Goal: Information Seeking & Learning: Learn about a topic

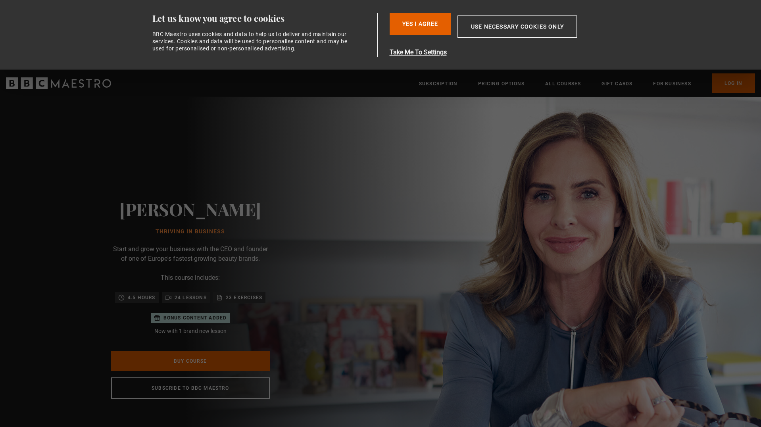
click at [496, 89] on ul "Subscription Pricing Options All Courses Gift Cards For business Already have a…" at bounding box center [587, 83] width 336 height 20
click at [443, 84] on link "Subscription" at bounding box center [438, 84] width 38 height 8
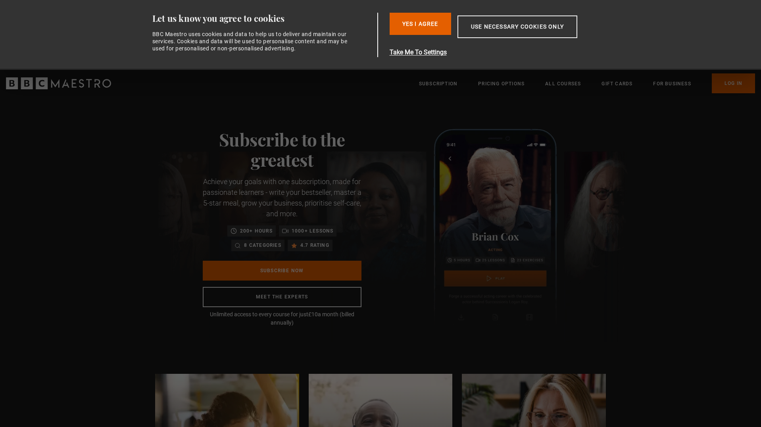
click at [552, 301] on img at bounding box center [392, 235] width 475 height 213
click at [495, 28] on button "Use necessary cookies only" at bounding box center [518, 26] width 120 height 23
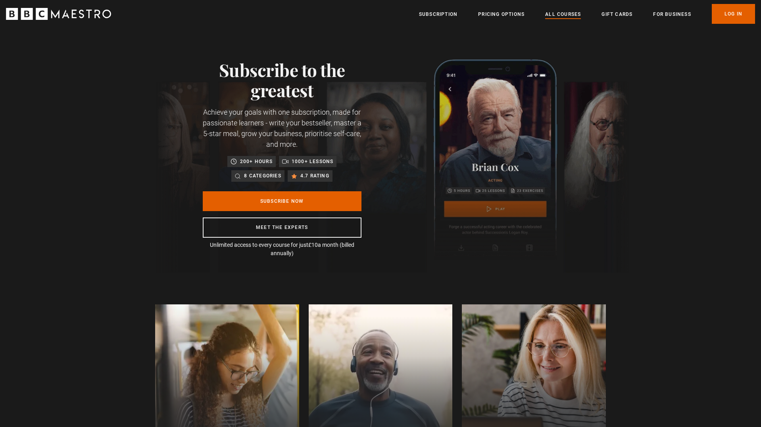
click at [565, 10] on link "All Courses" at bounding box center [563, 14] width 36 height 8
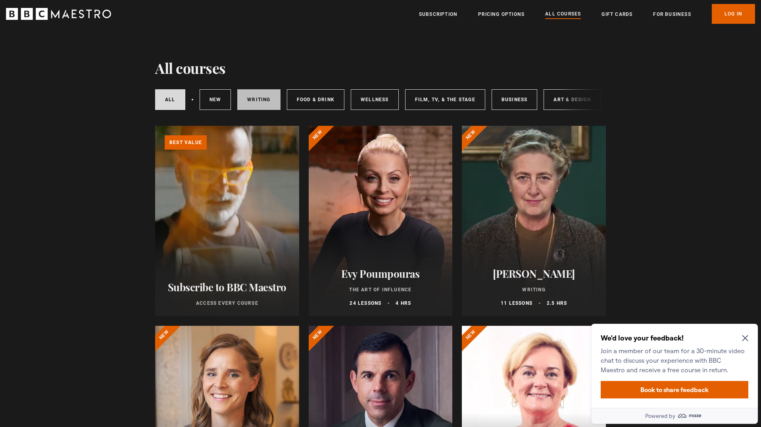
click at [261, 99] on link "Writing" at bounding box center [258, 99] width 43 height 21
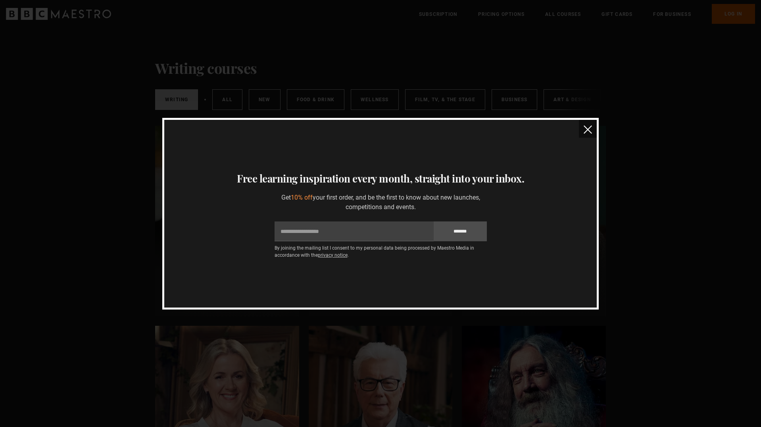
click at [591, 131] on img "close" at bounding box center [588, 129] width 8 height 8
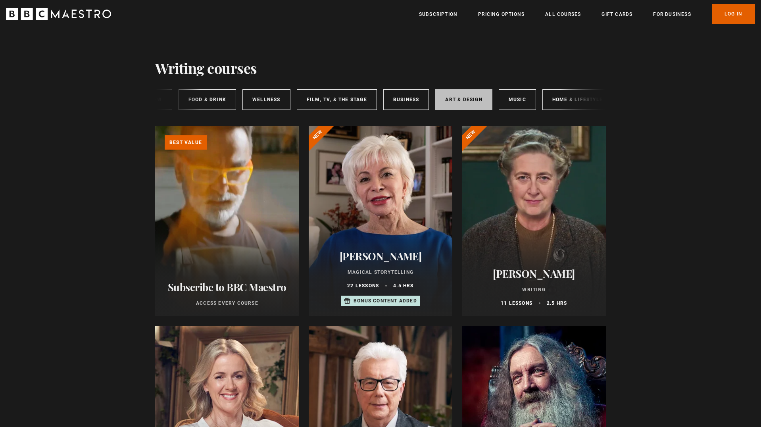
scroll to position [0, 112]
click at [496, 104] on link "Music" at bounding box center [513, 99] width 37 height 21
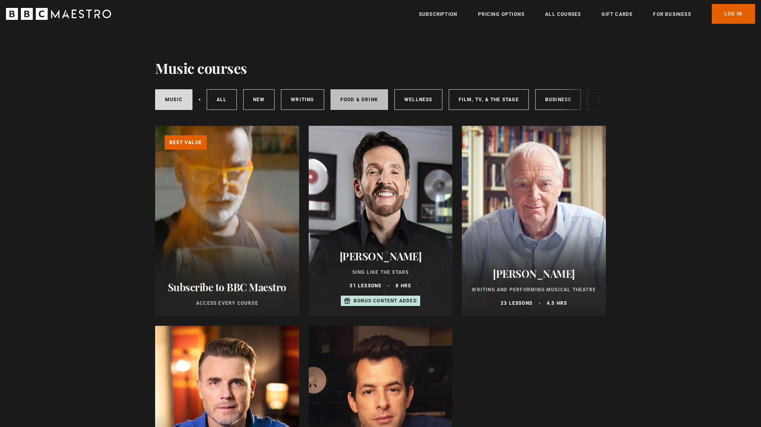
click at [364, 101] on link "Food & Drink" at bounding box center [360, 99] width 58 height 21
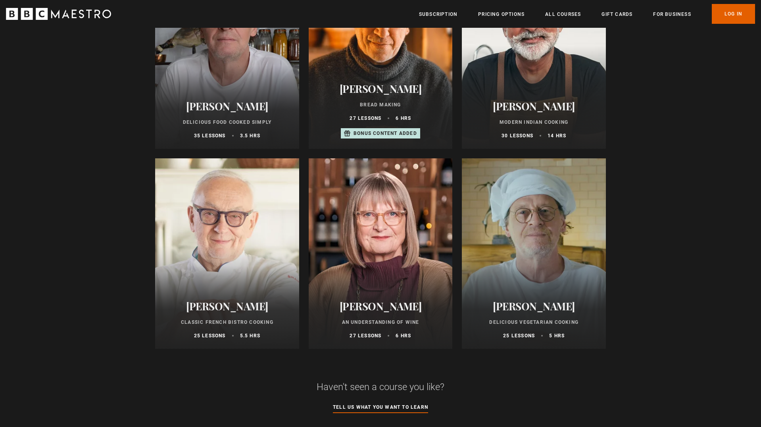
scroll to position [368, 0]
click at [524, 259] on div at bounding box center [534, 253] width 144 height 191
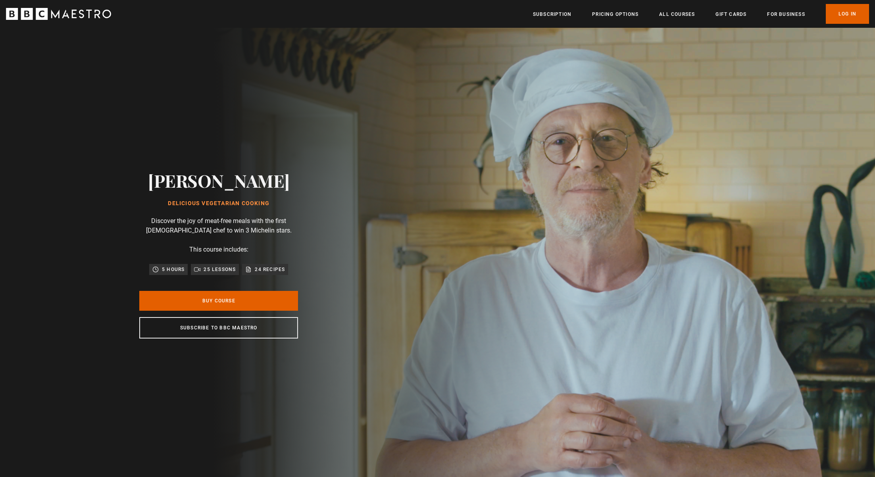
scroll to position [0, 416]
click at [274, 2] on header "Menu Close Subscription Pricing Options All Courses Gift Cards For business Alr…" at bounding box center [437, 14] width 875 height 28
